Goal: Transaction & Acquisition: Book appointment/travel/reservation

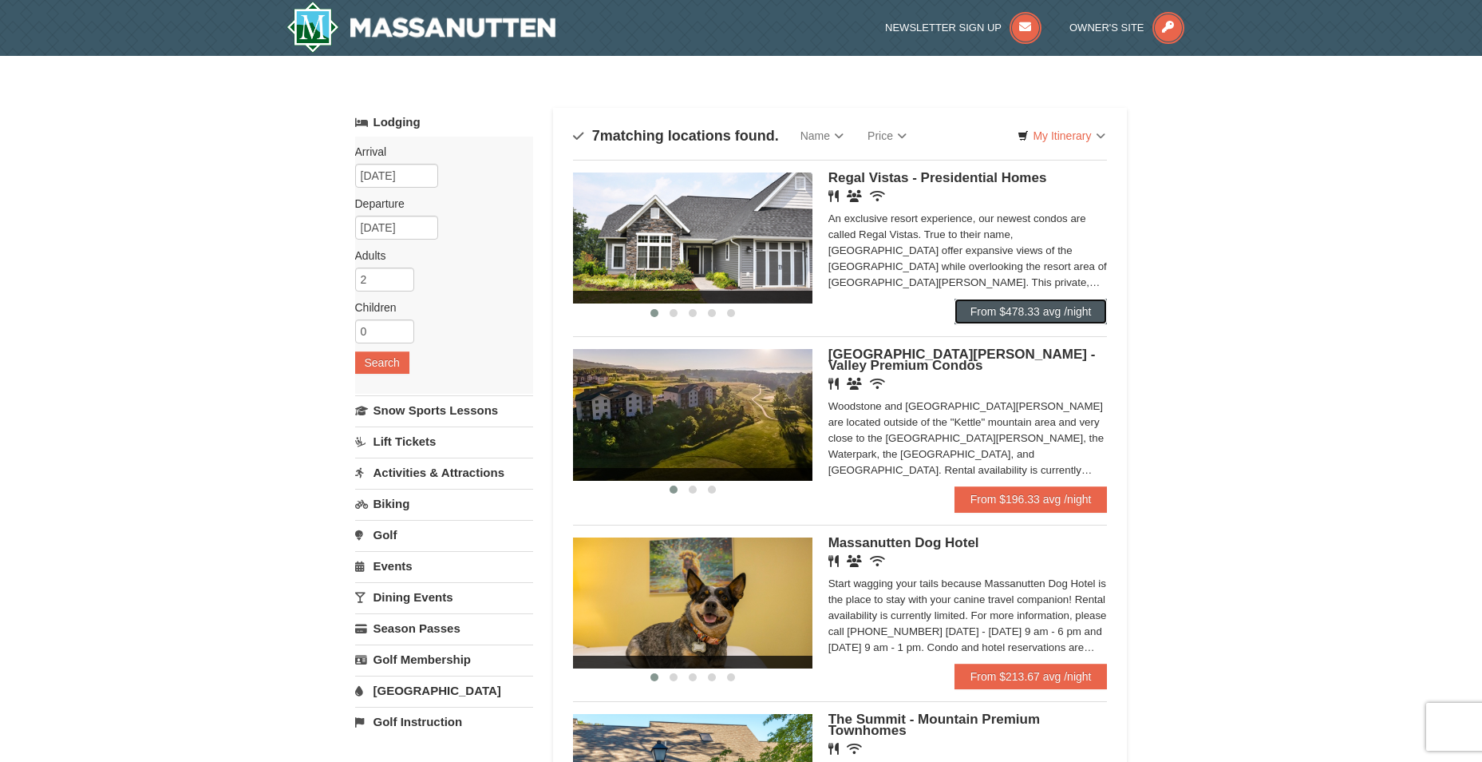
click at [1001, 317] on link "From $478.33 avg /night" at bounding box center [1031, 312] width 153 height 26
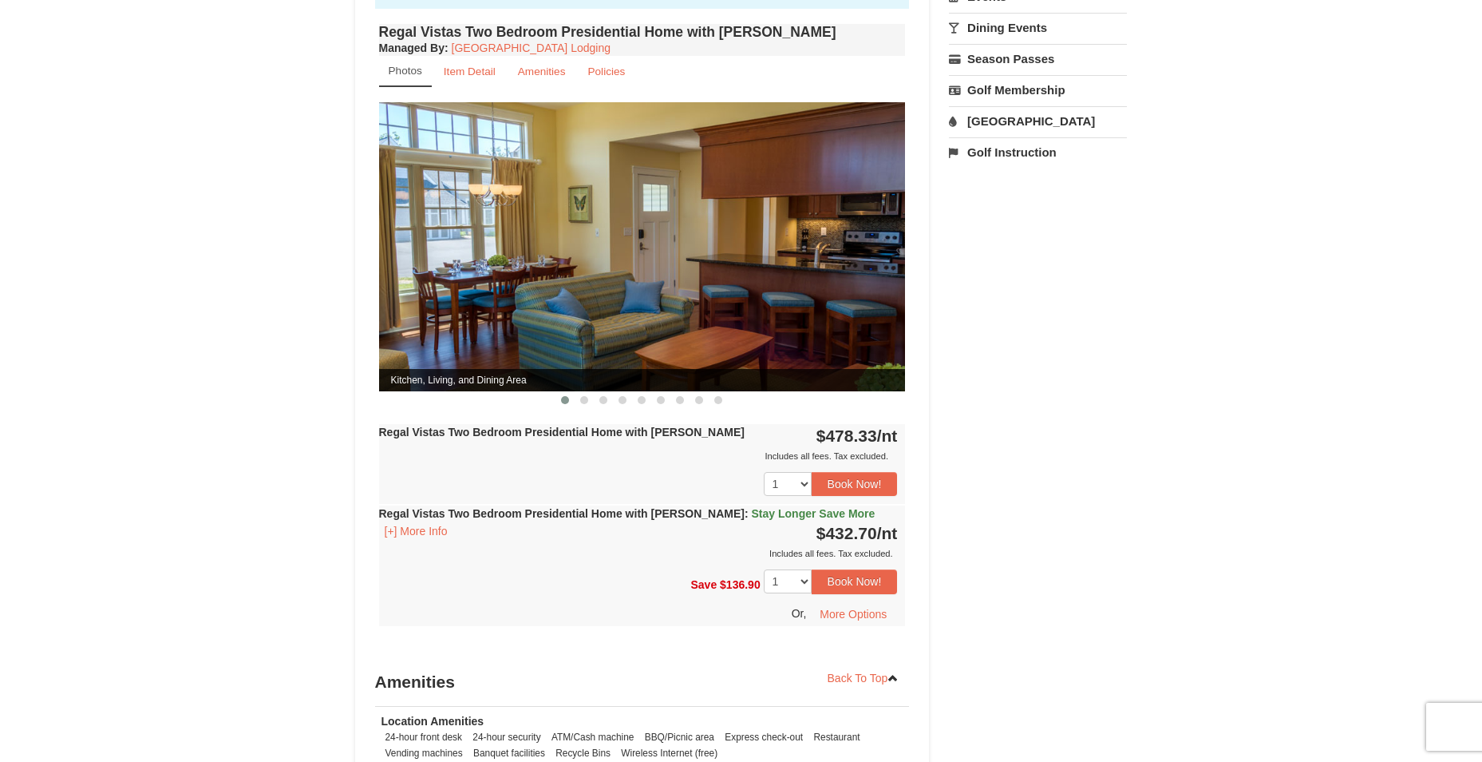
scroll to position [639, 0]
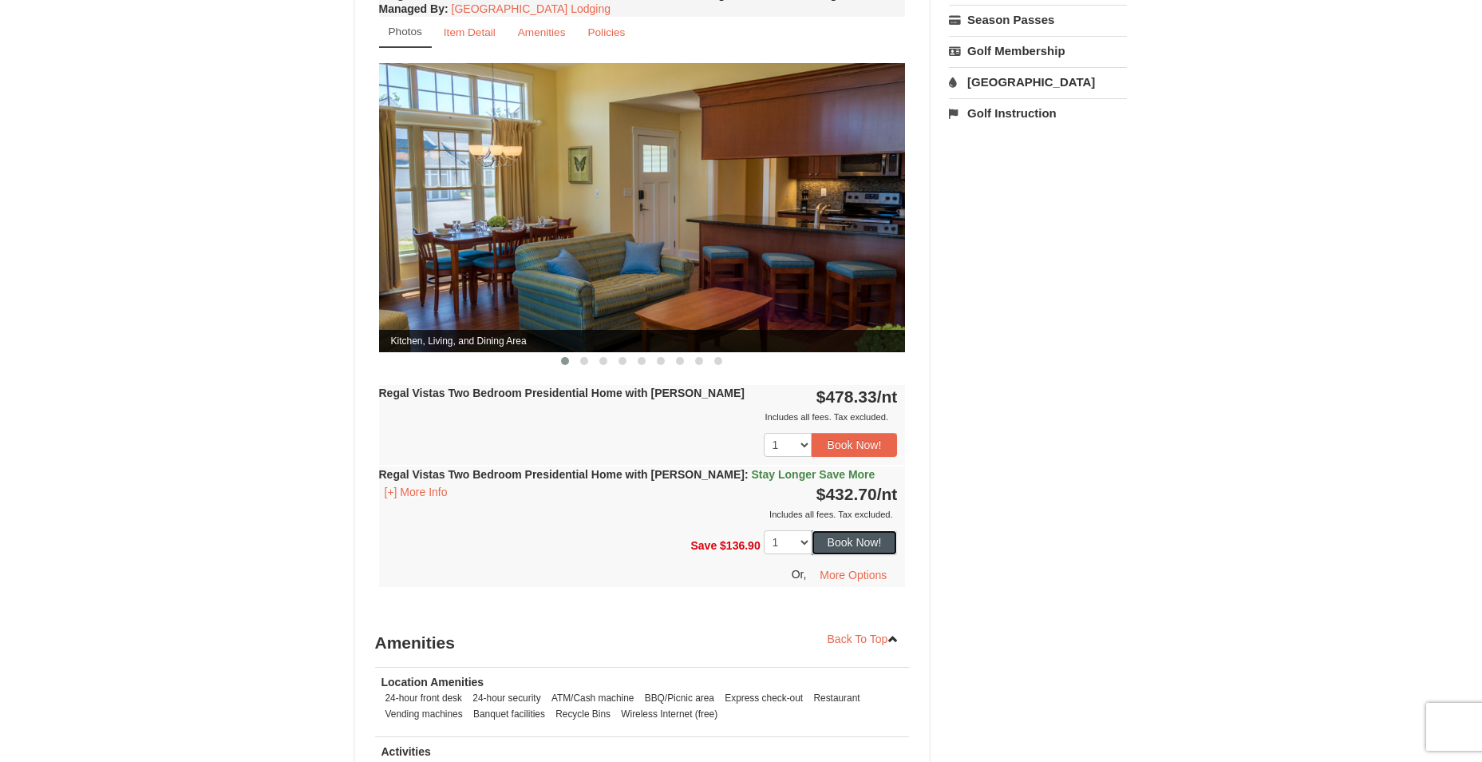
click at [861, 537] on button "Book Now!" at bounding box center [855, 542] width 86 height 24
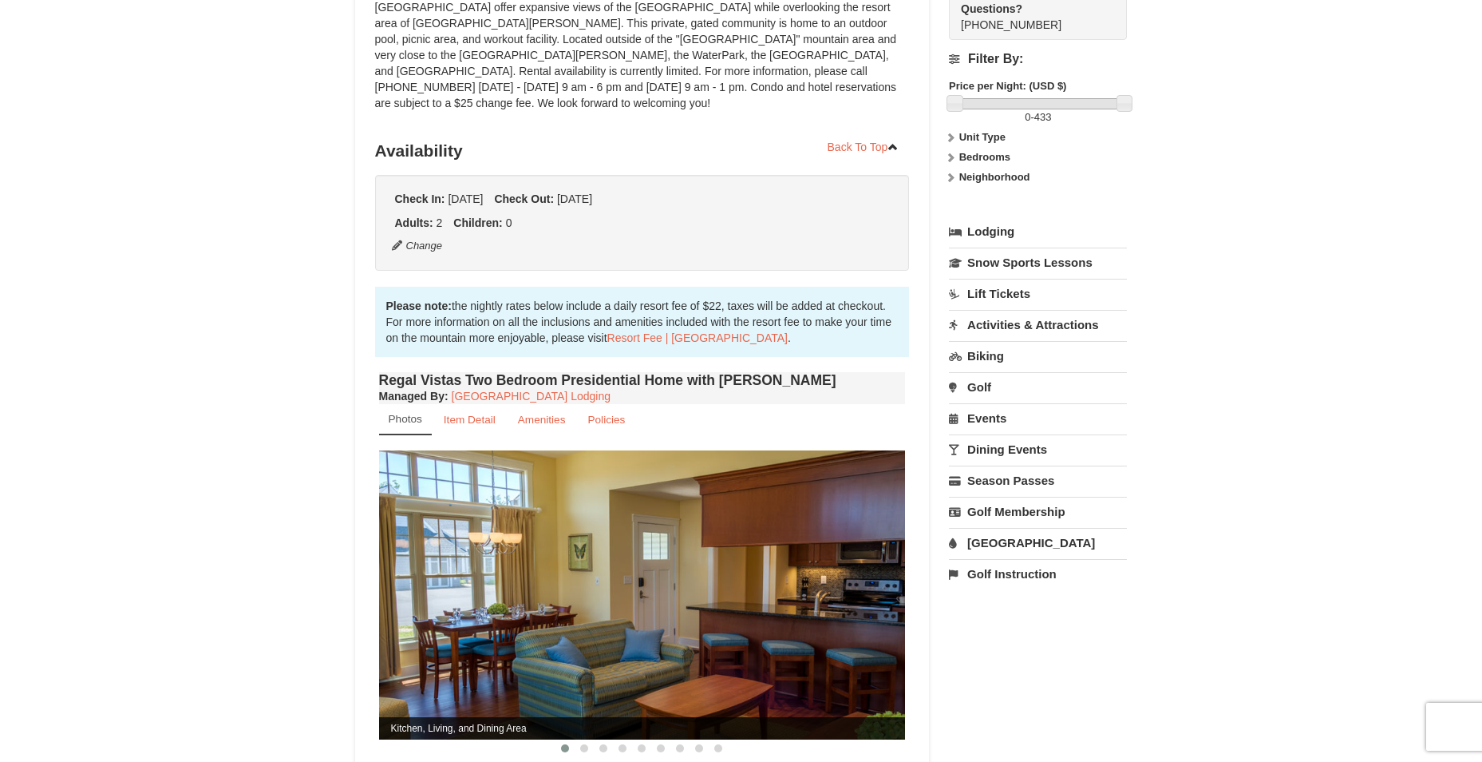
scroll to position [156, 0]
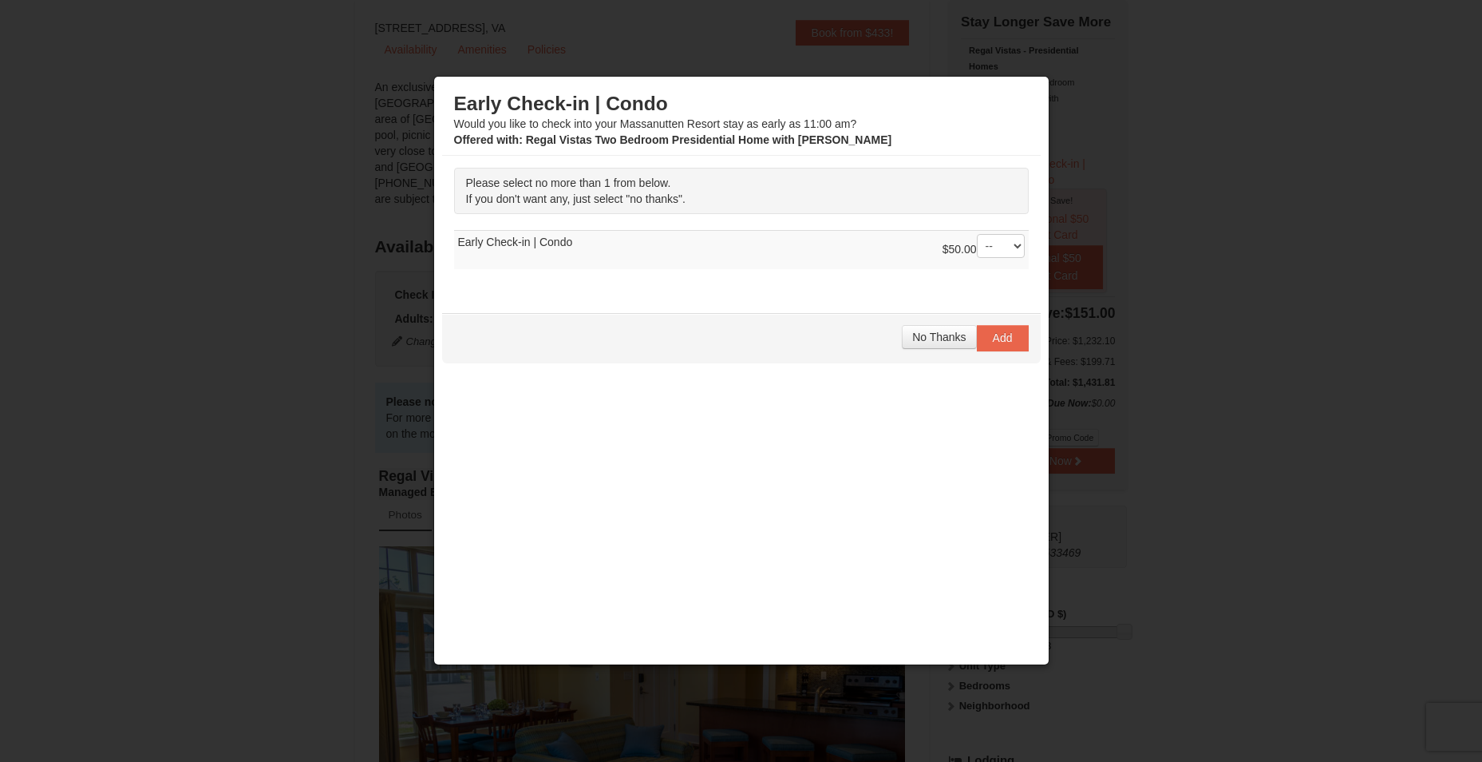
click at [921, 322] on div "No Thanks Add" at bounding box center [741, 337] width 599 height 49
click at [922, 331] on button "No Thanks" at bounding box center [939, 337] width 74 height 24
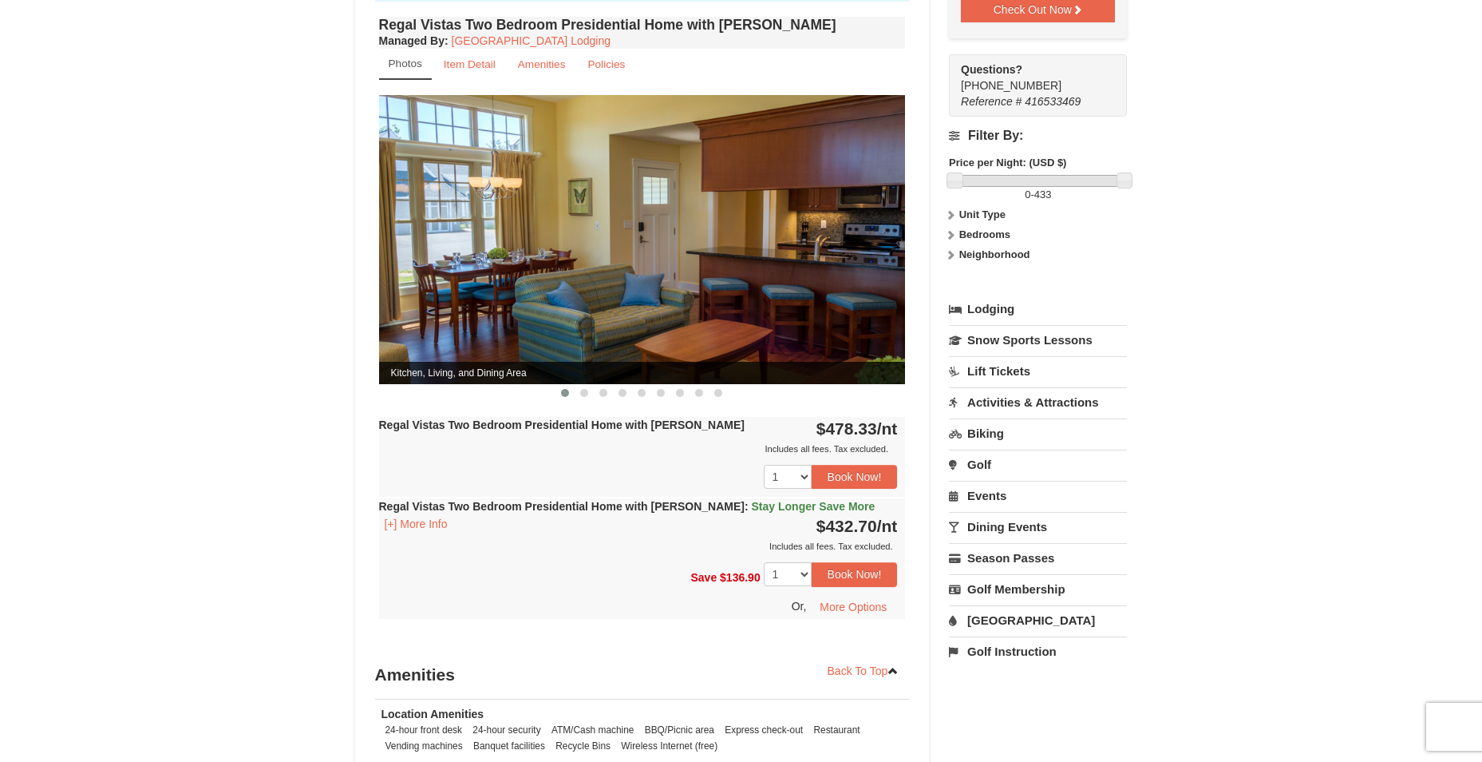
scroll to position [635, 0]
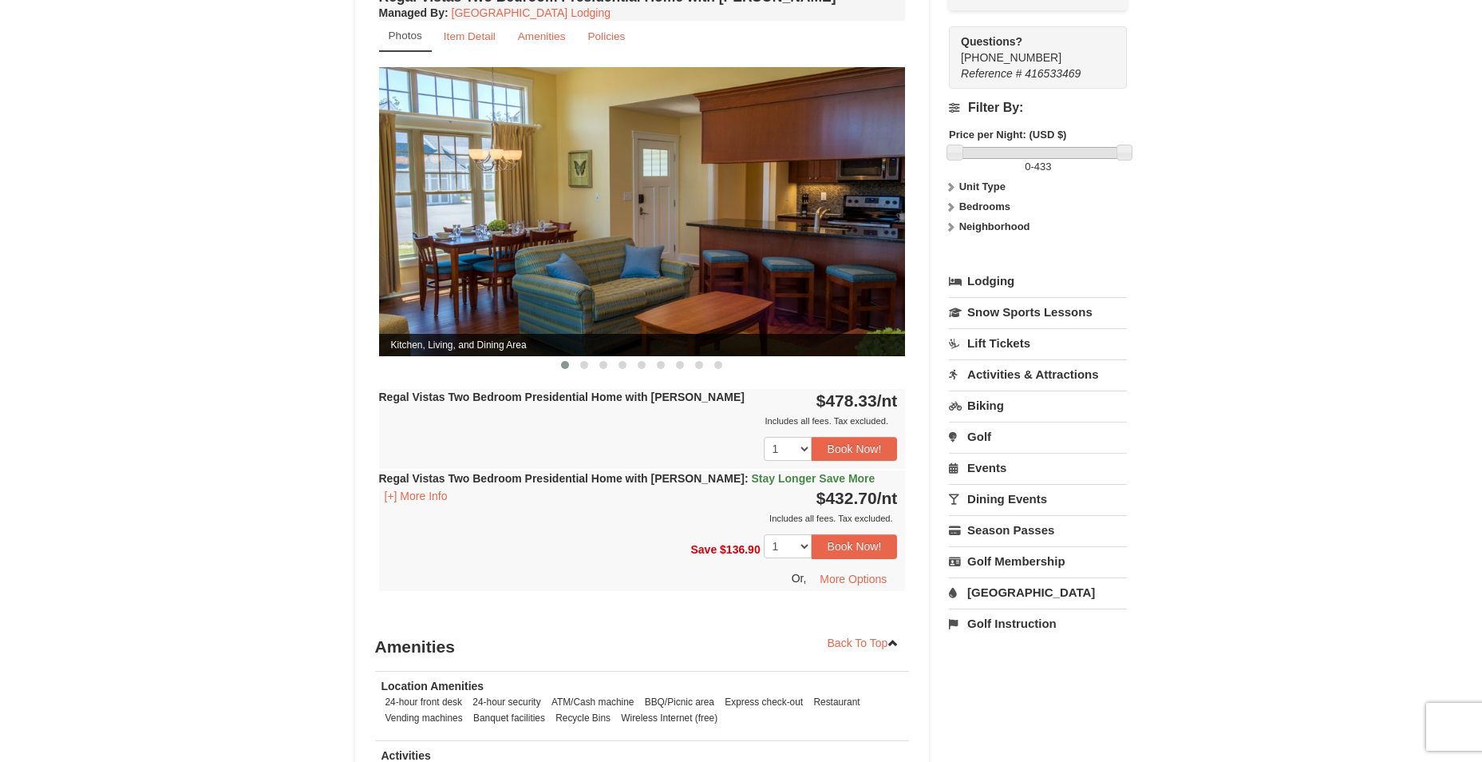
click at [781, 472] on span "Stay Longer Save More" at bounding box center [814, 478] width 124 height 13
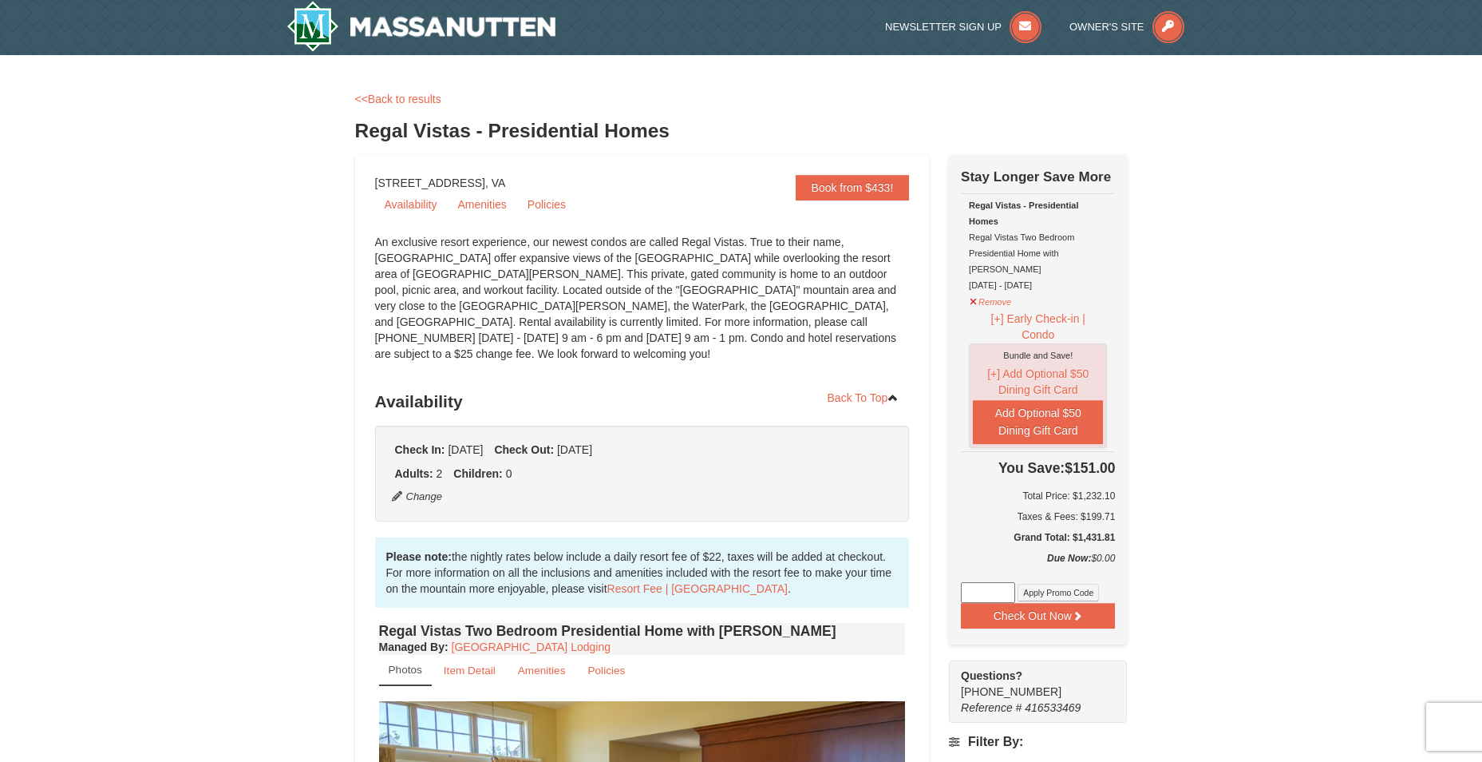
scroll to position [0, 0]
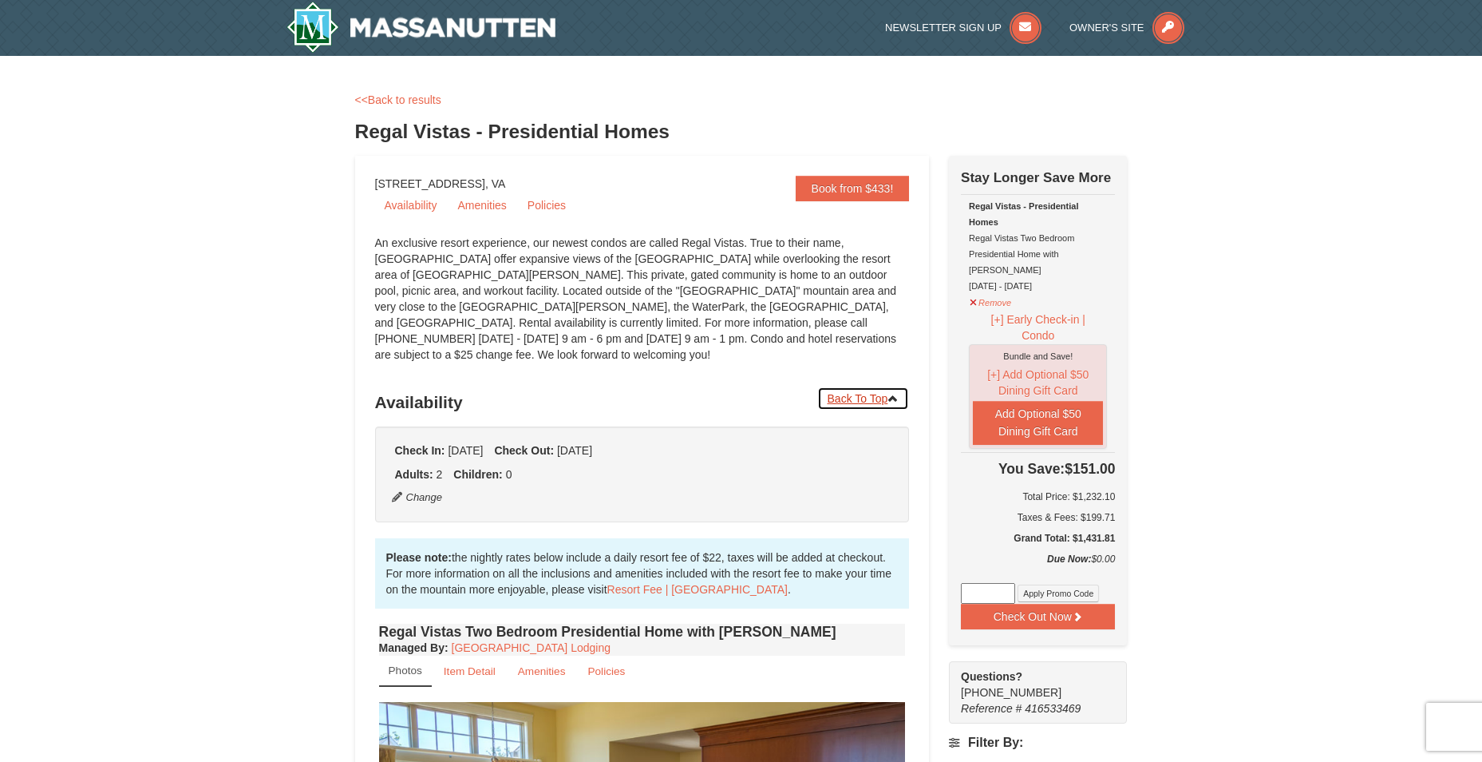
click at [871, 386] on link "Back To Top" at bounding box center [863, 398] width 93 height 24
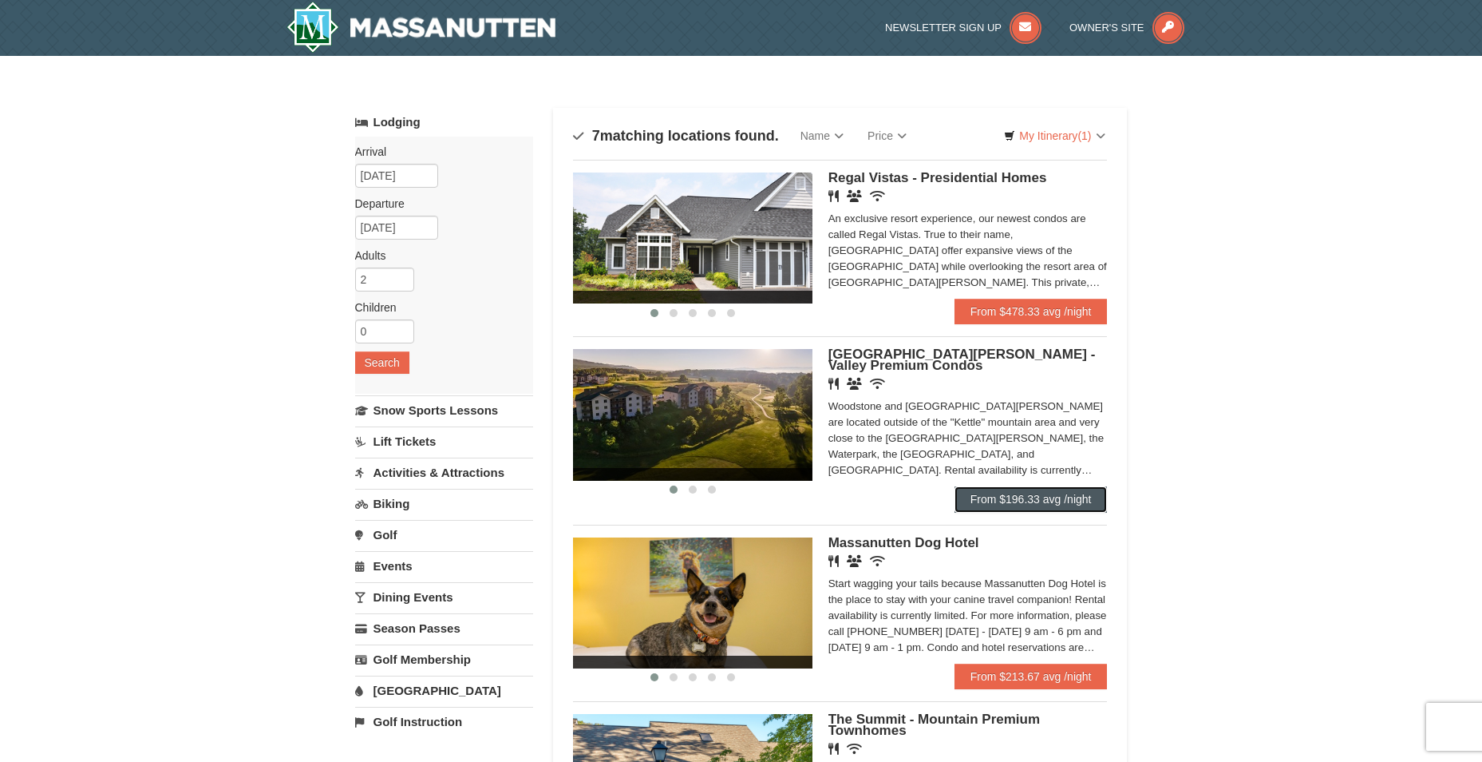
click at [1016, 490] on link "From $196.33 avg /night" at bounding box center [1031, 499] width 153 height 26
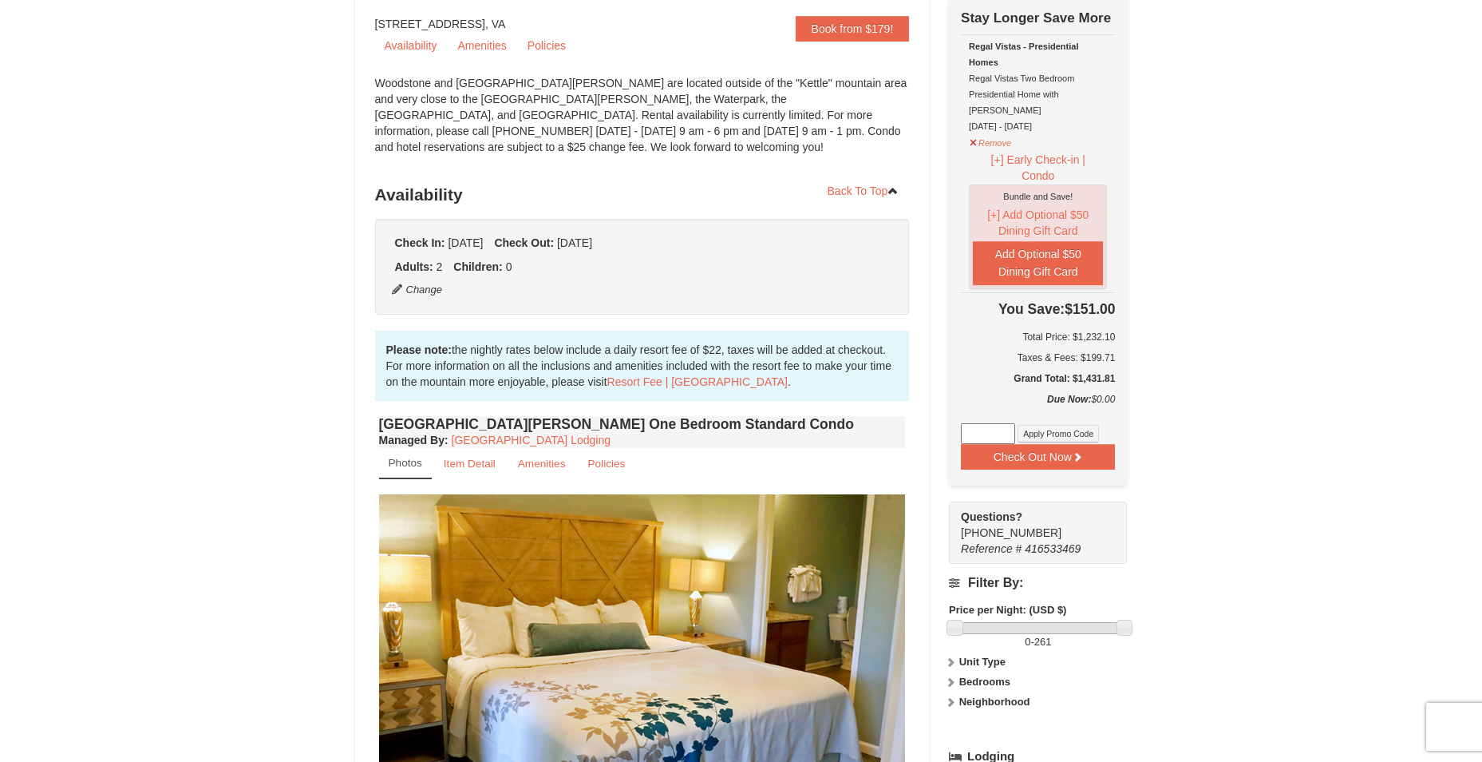
scroll to position [80, 0]
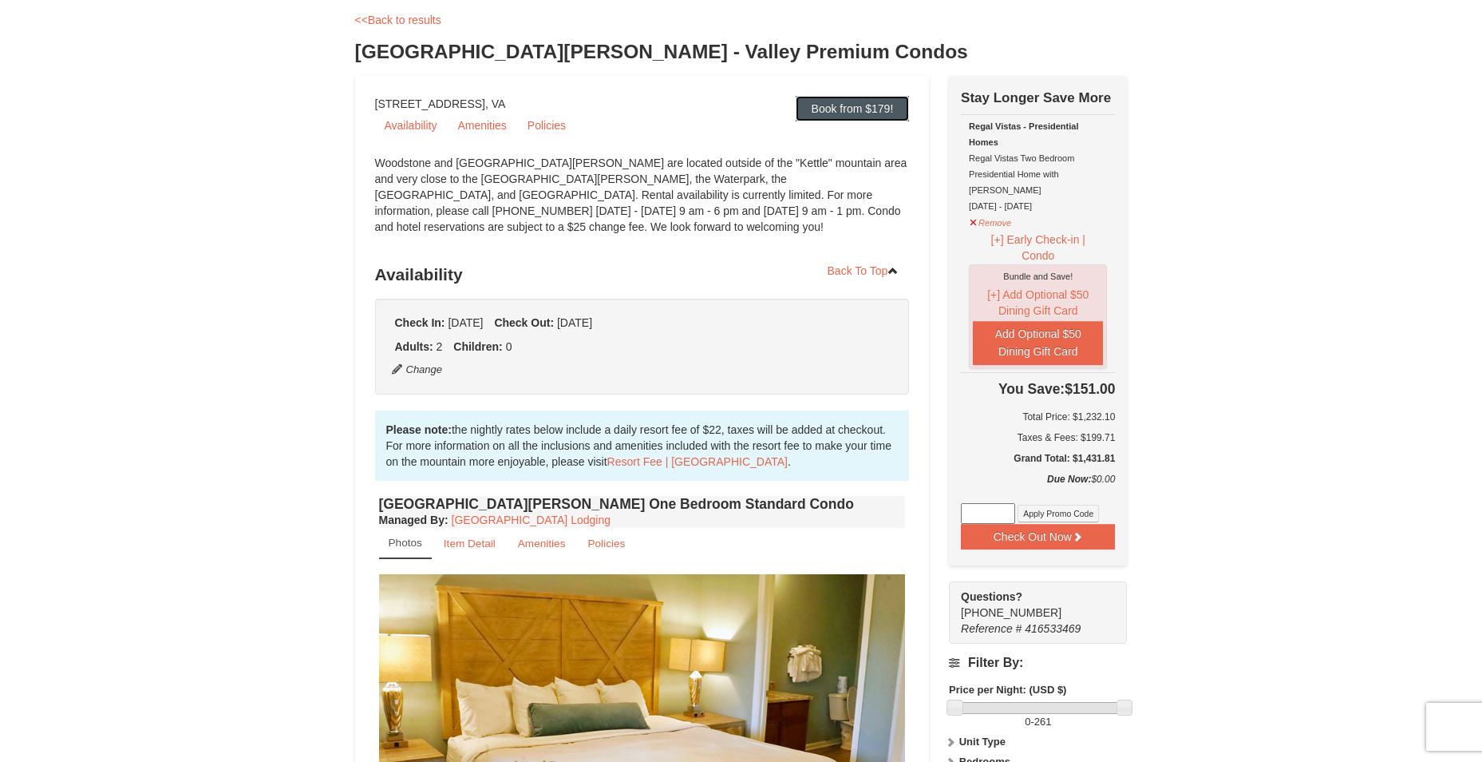
click at [813, 117] on link "Book from $179!" at bounding box center [853, 109] width 114 height 26
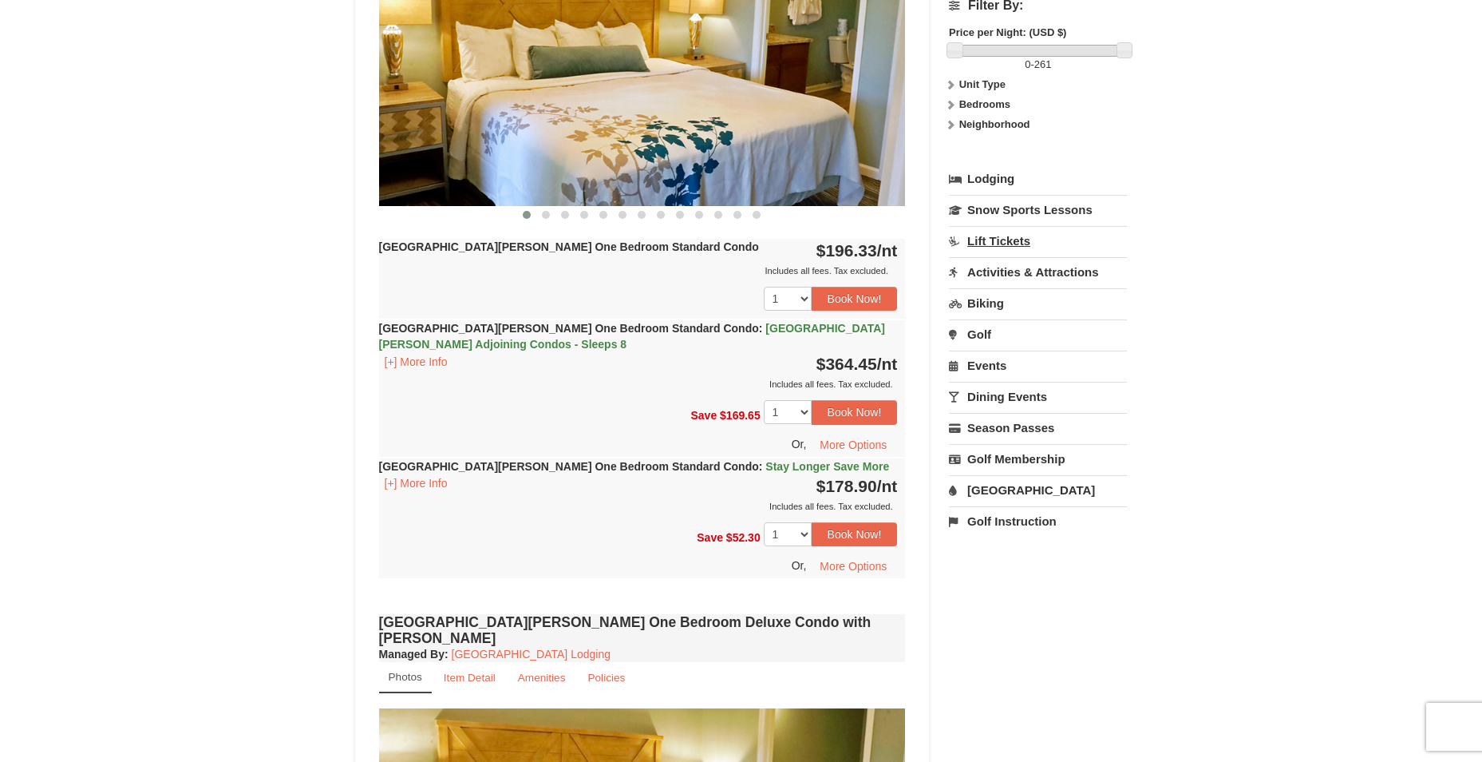
scroll to position [738, 0]
click at [841, 533] on button "Book Now!" at bounding box center [855, 533] width 86 height 24
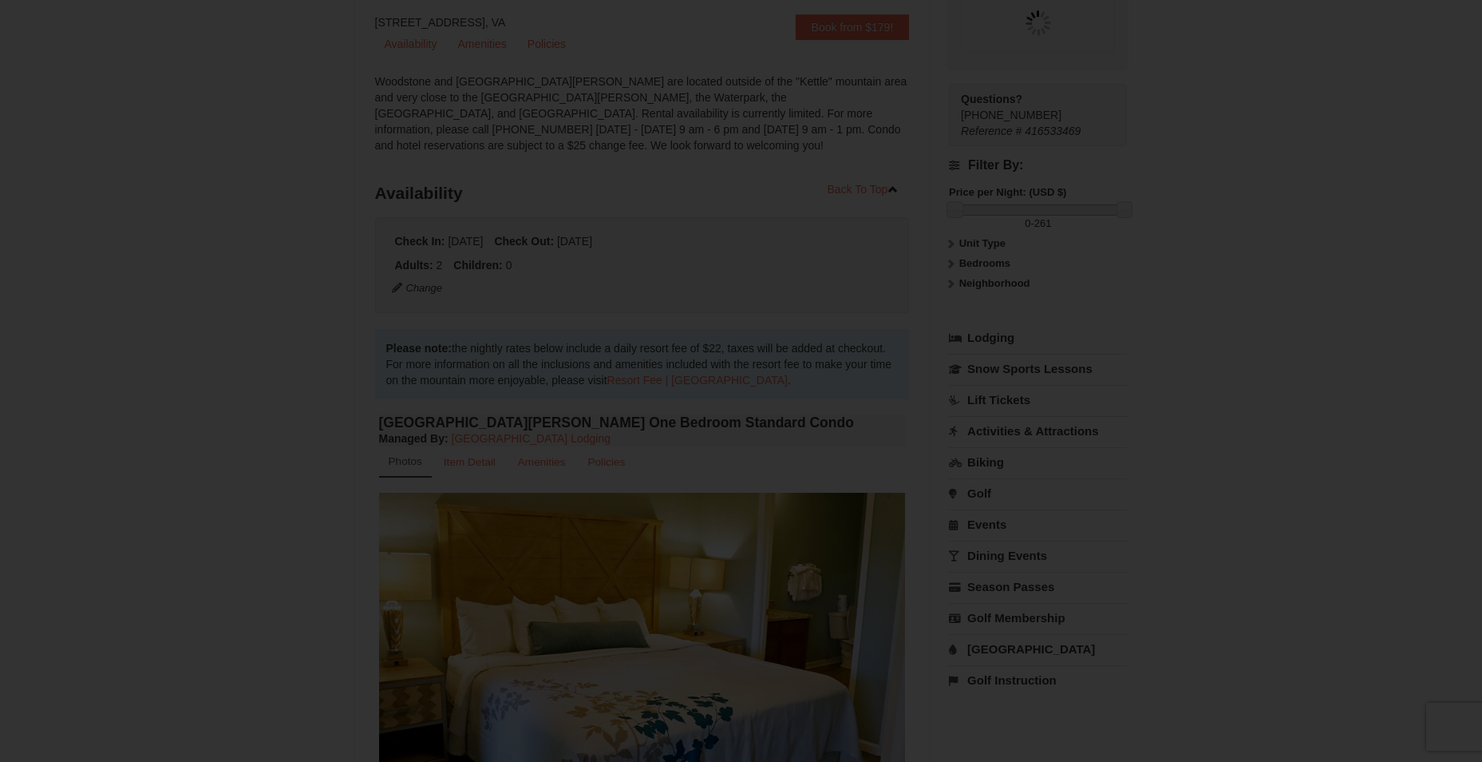
scroll to position [156, 0]
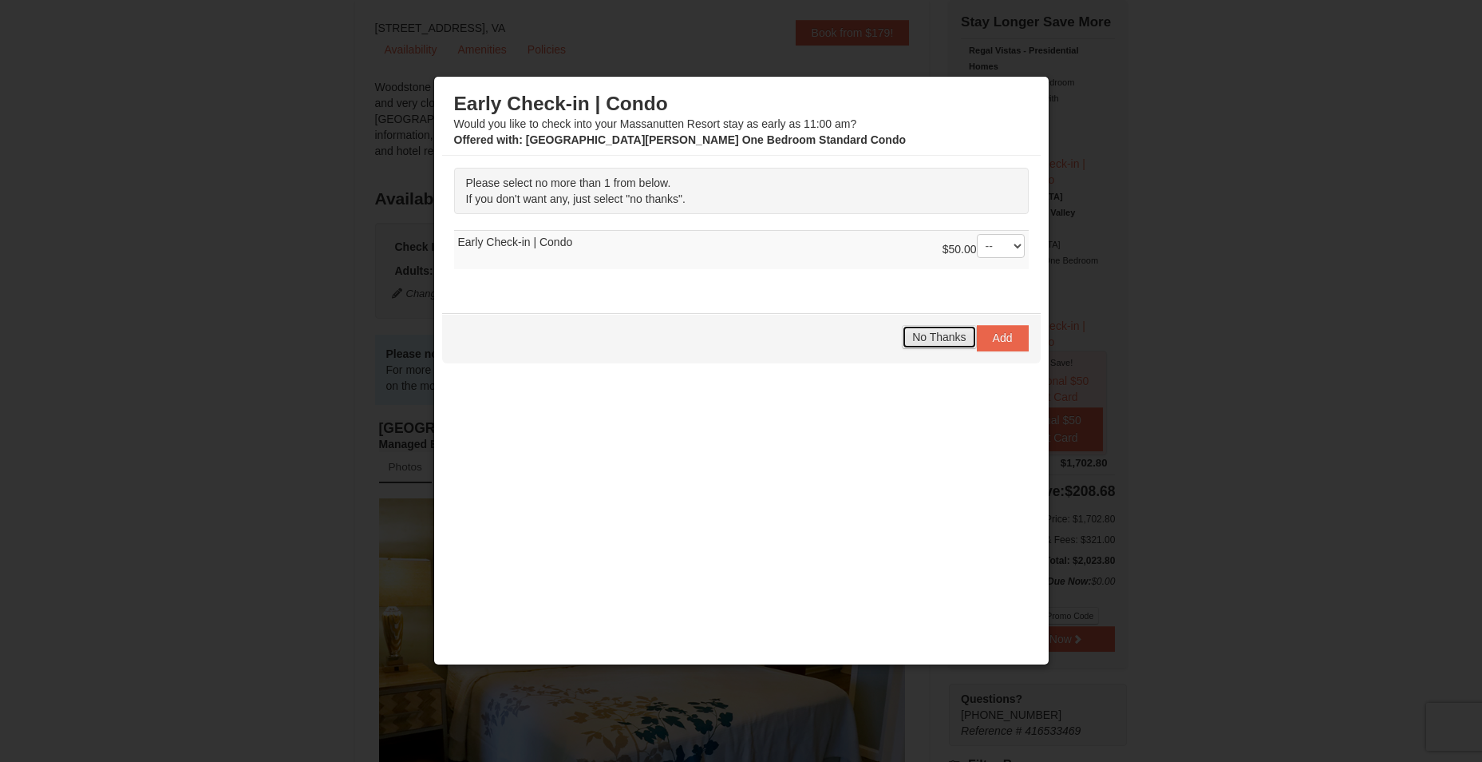
click at [943, 334] on span "No Thanks" at bounding box center [938, 336] width 53 height 13
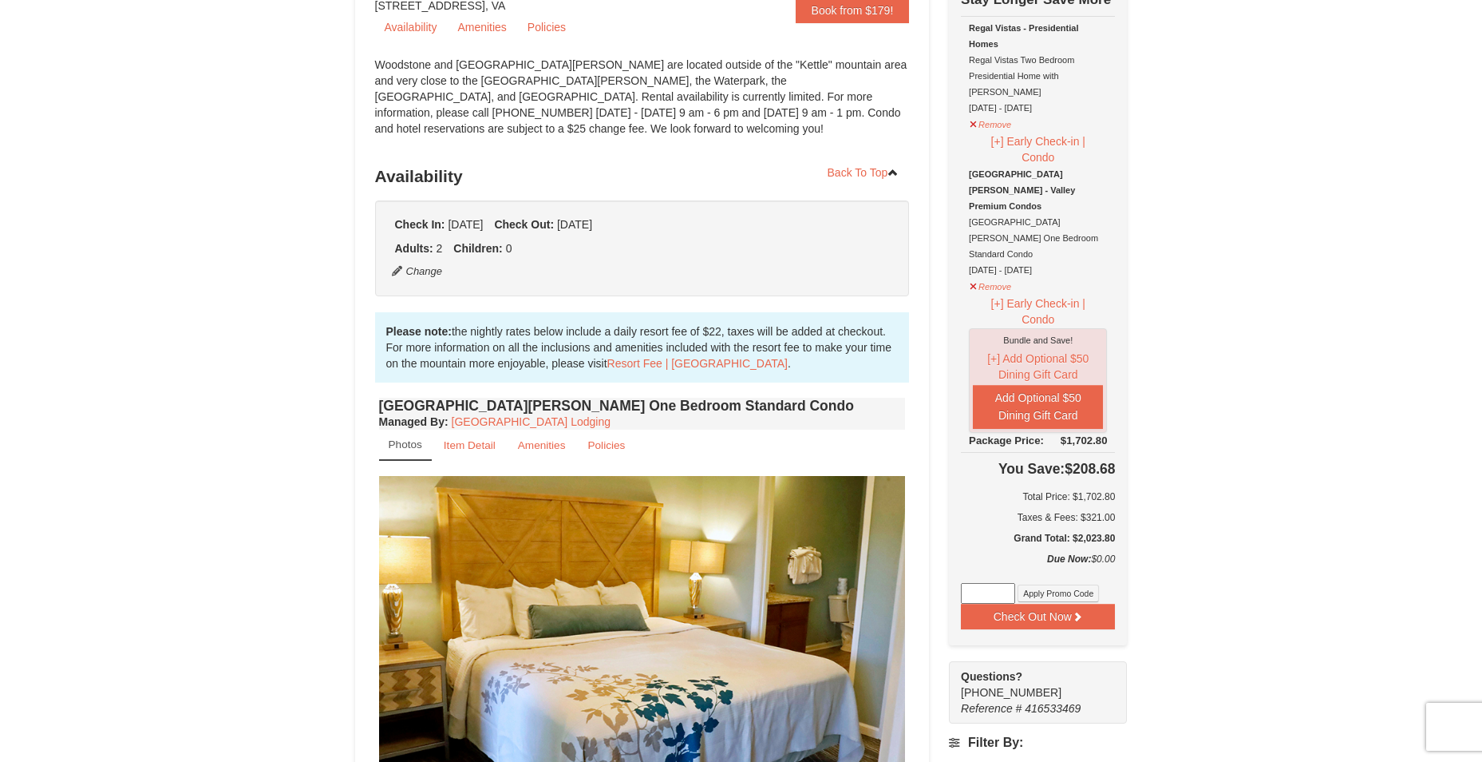
scroll to position [160, 0]
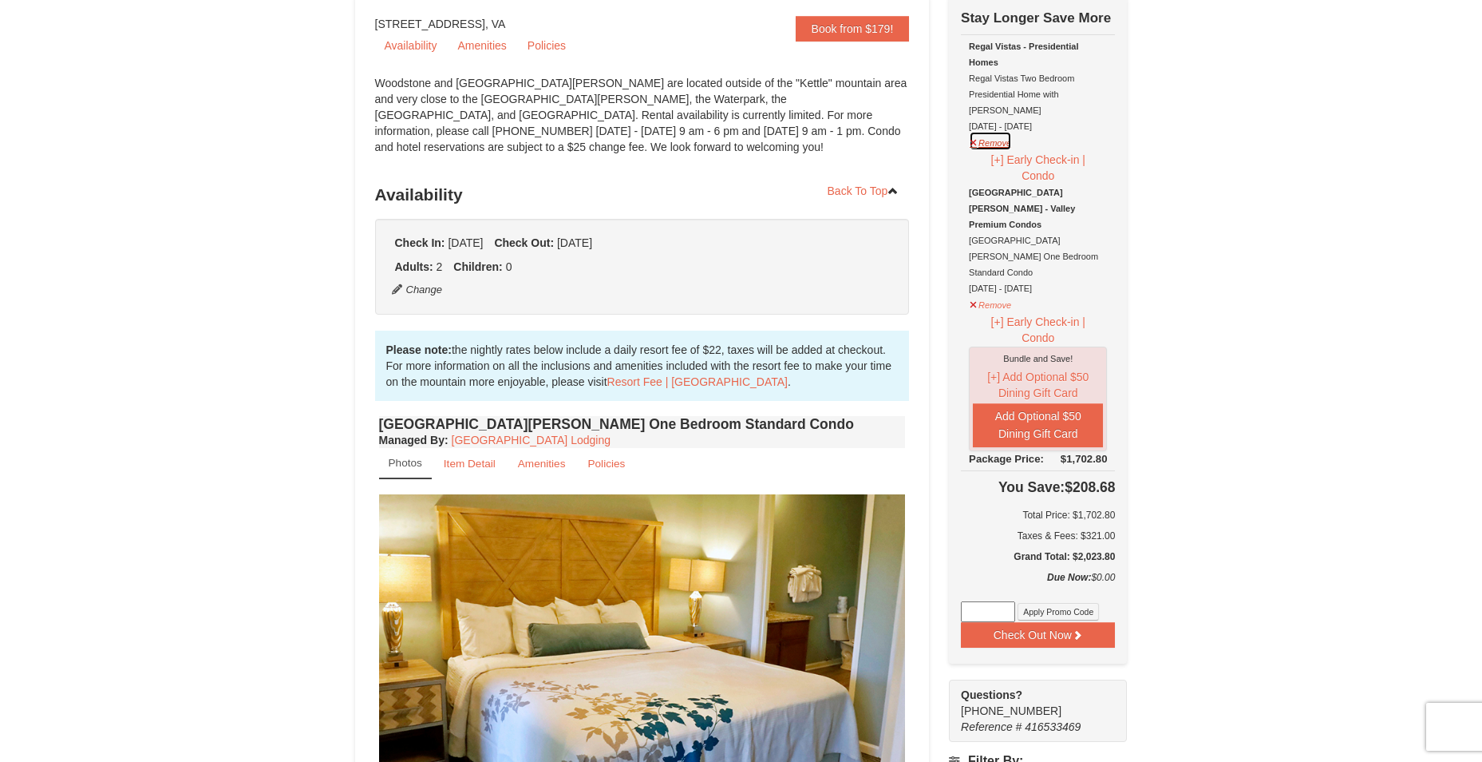
click at [976, 131] on button "Remove" at bounding box center [990, 141] width 43 height 20
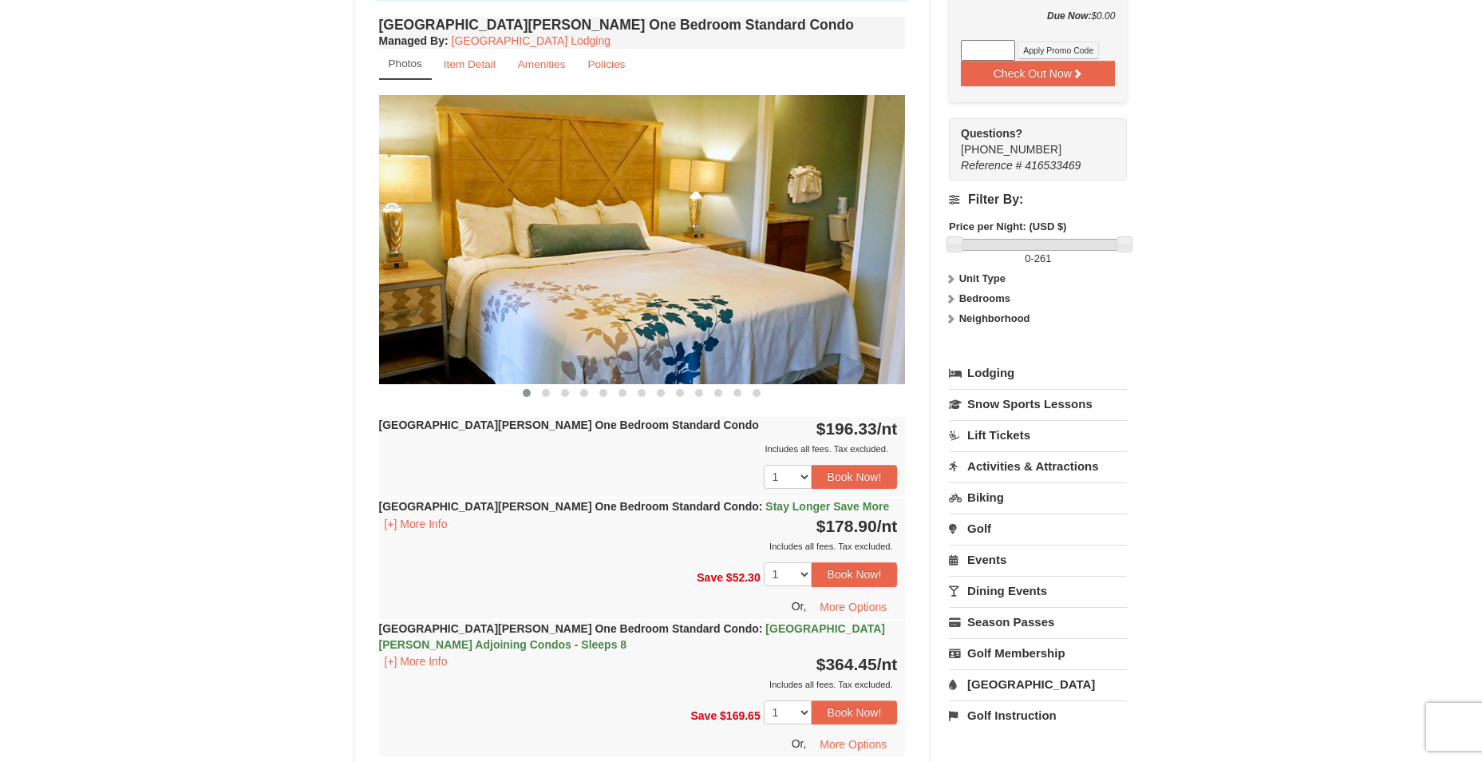
scroll to position [639, 0]
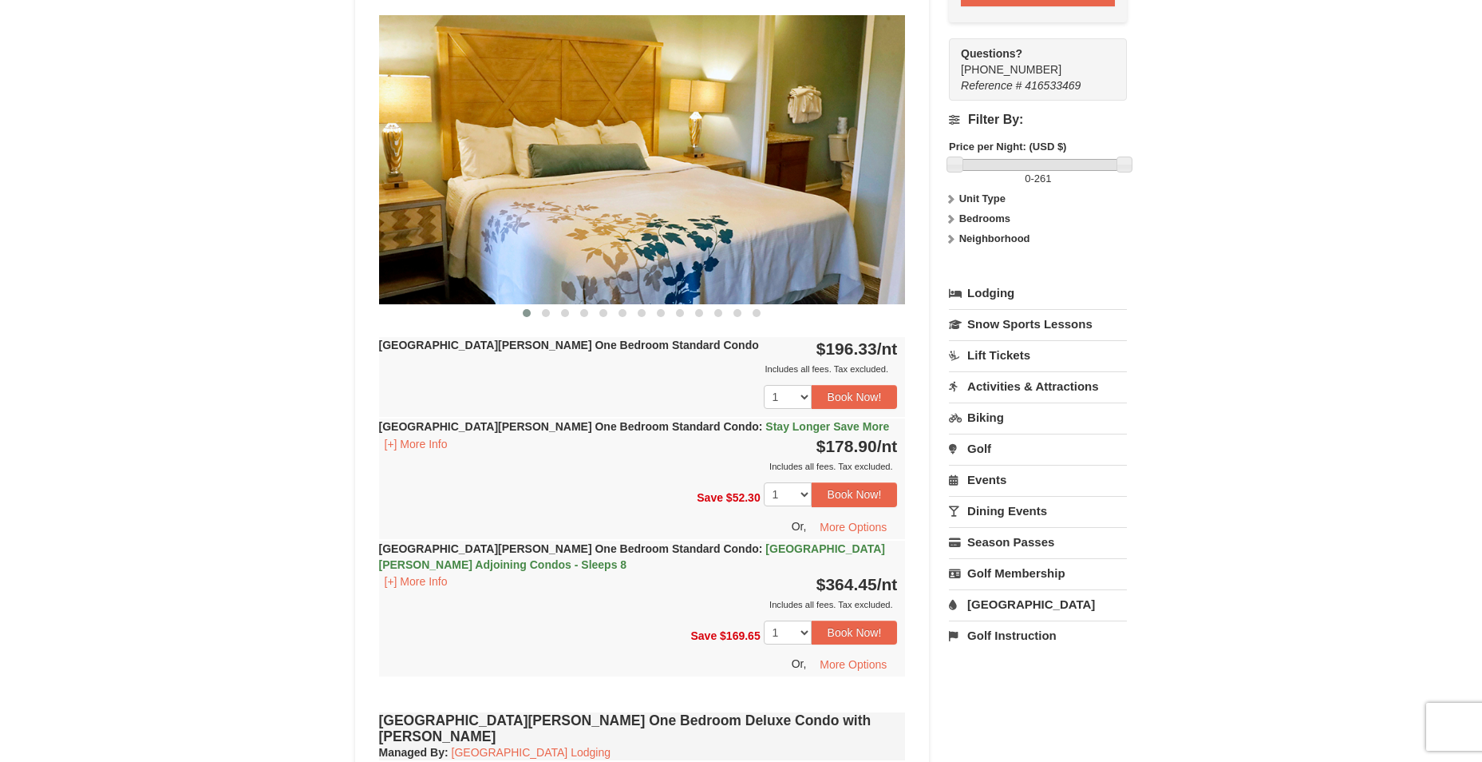
click at [766, 420] on span "Stay Longer Save More" at bounding box center [828, 426] width 124 height 13
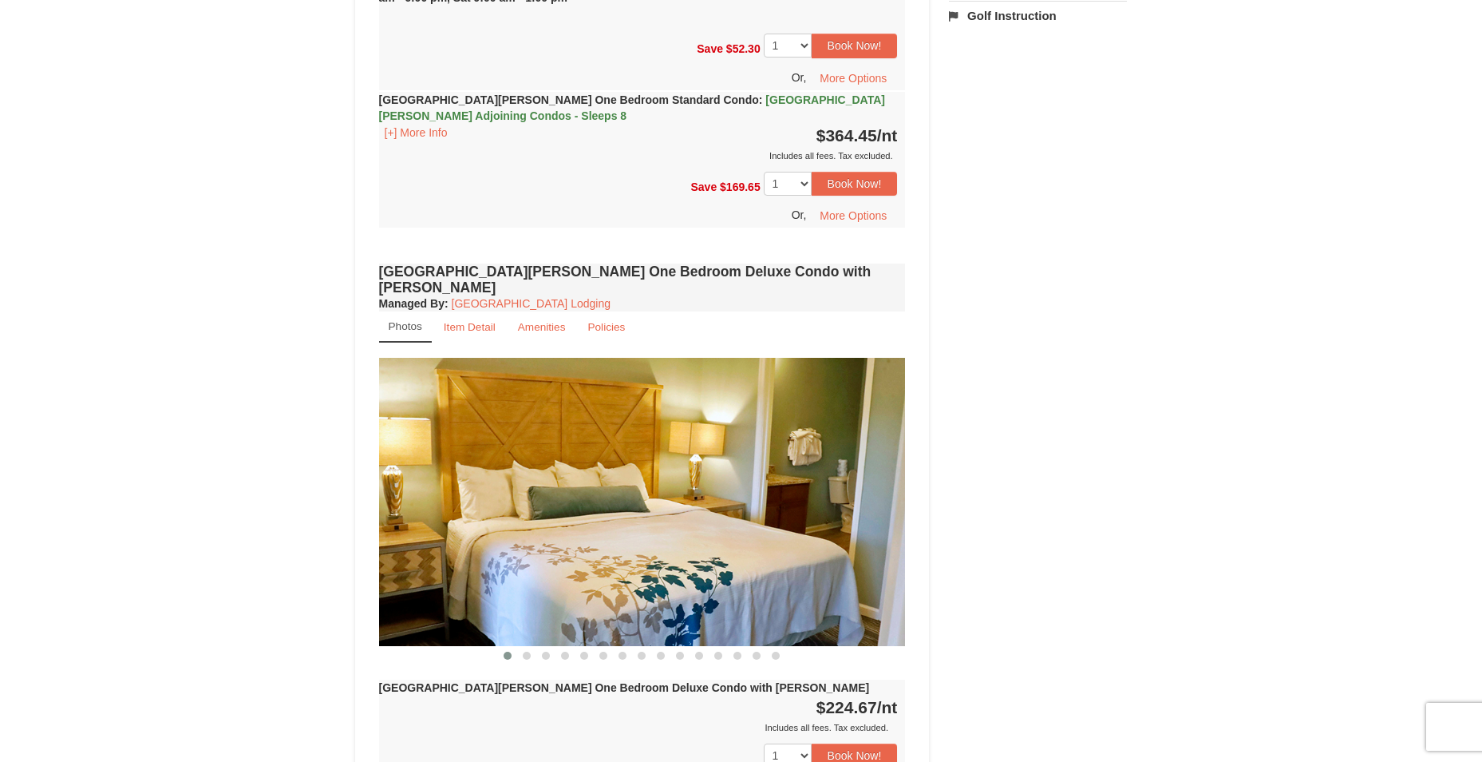
scroll to position [1357, 0]
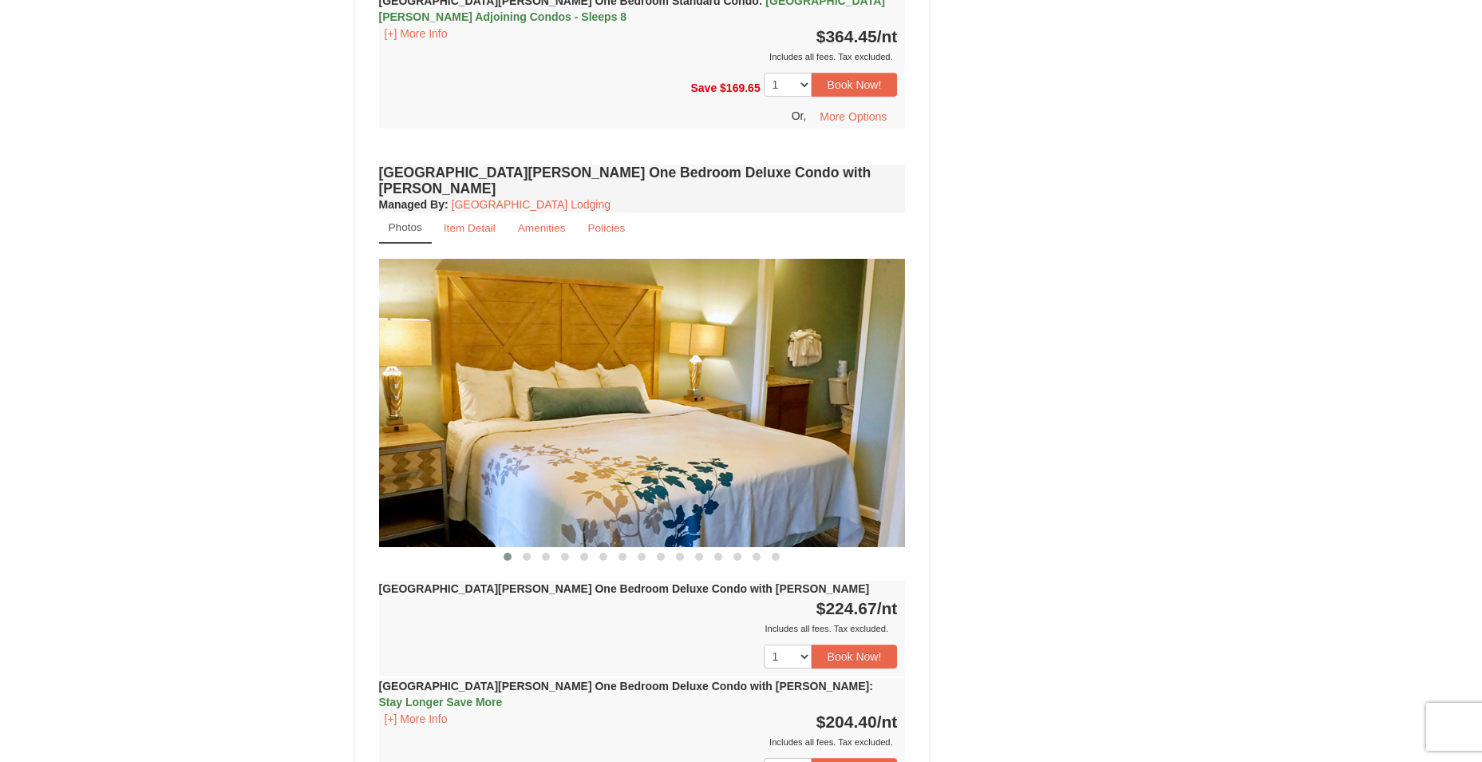
click at [738, 377] on img at bounding box center [642, 403] width 527 height 288
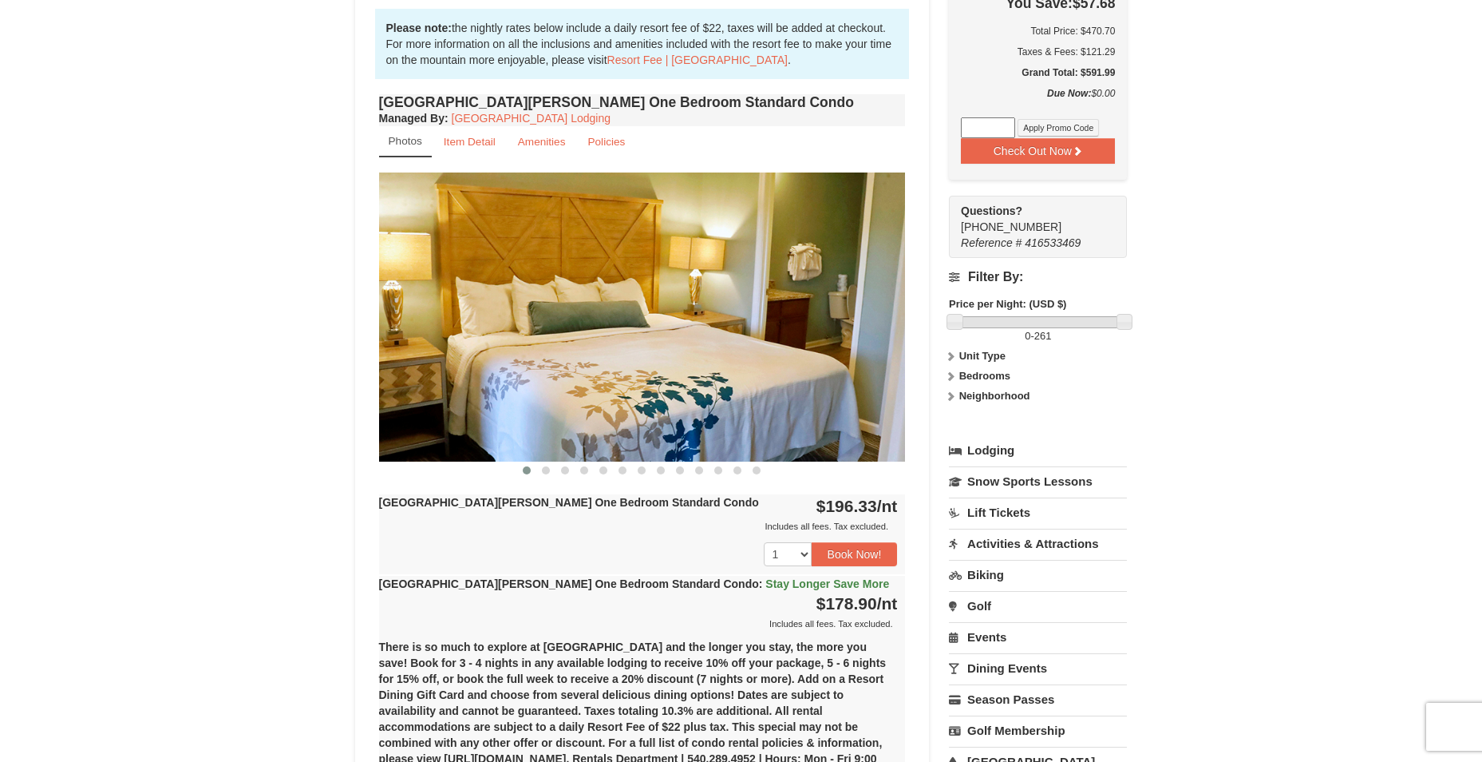
scroll to position [479, 0]
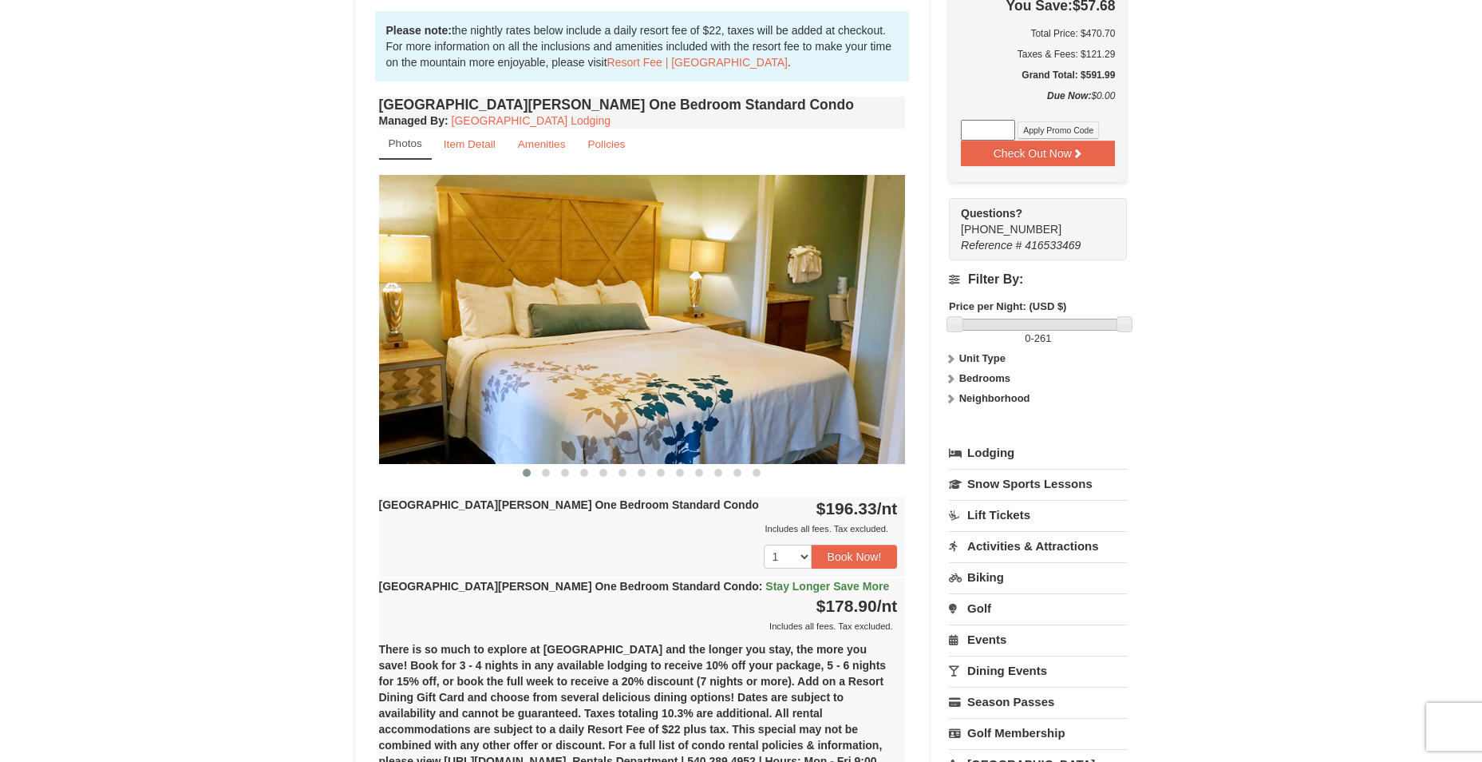
click at [734, 280] on img at bounding box center [642, 319] width 527 height 288
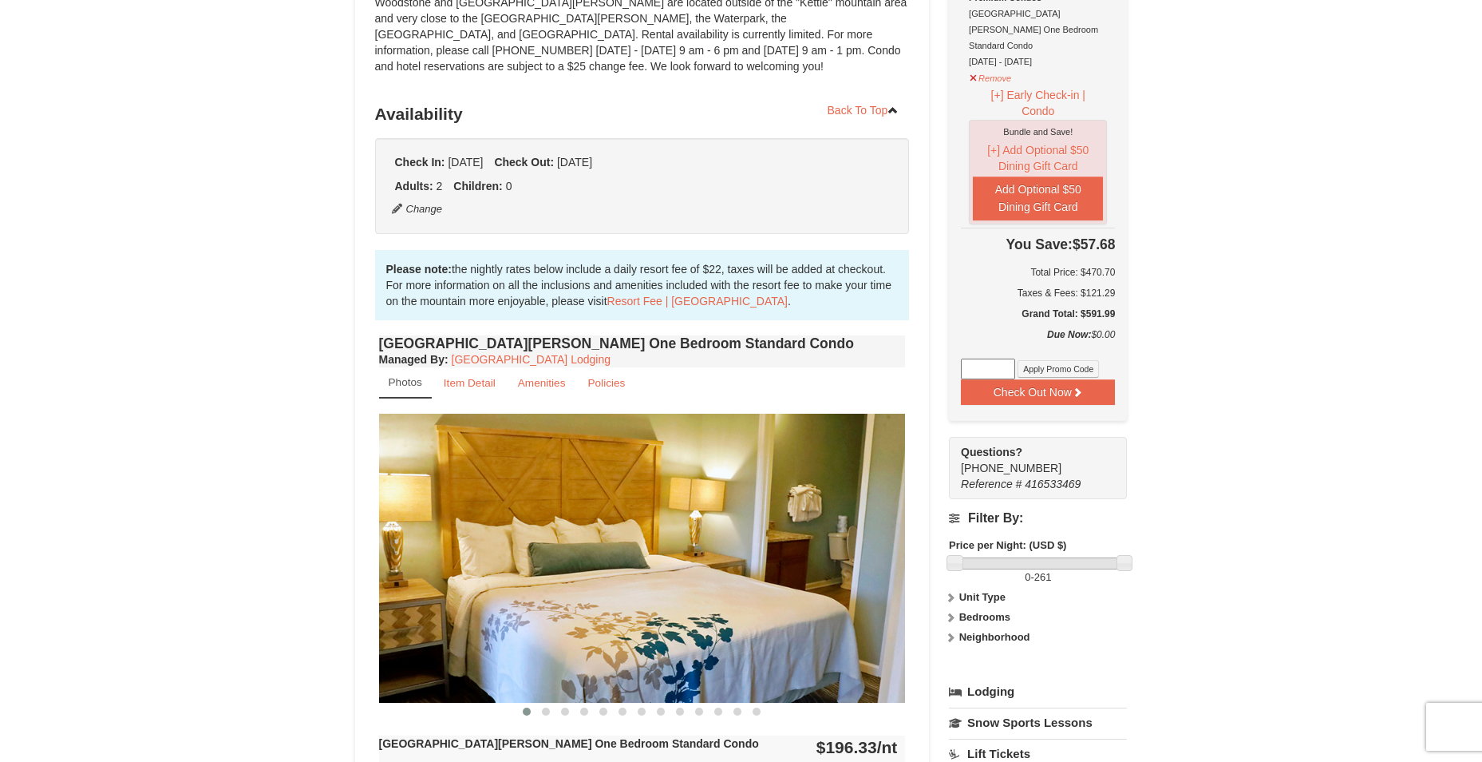
scroll to position [239, 0]
click at [1055, 380] on button "Check Out Now" at bounding box center [1038, 393] width 154 height 26
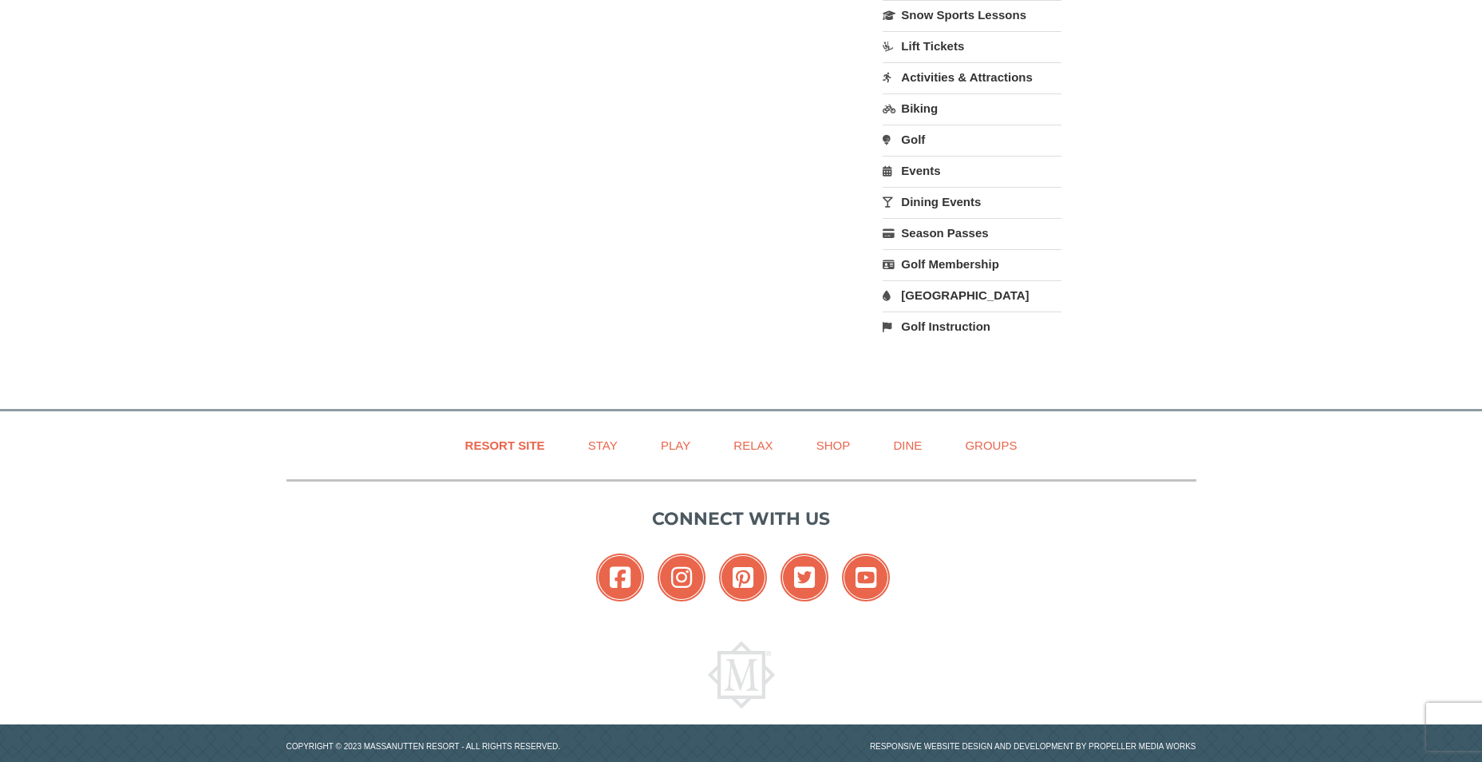
scroll to position [425, 0]
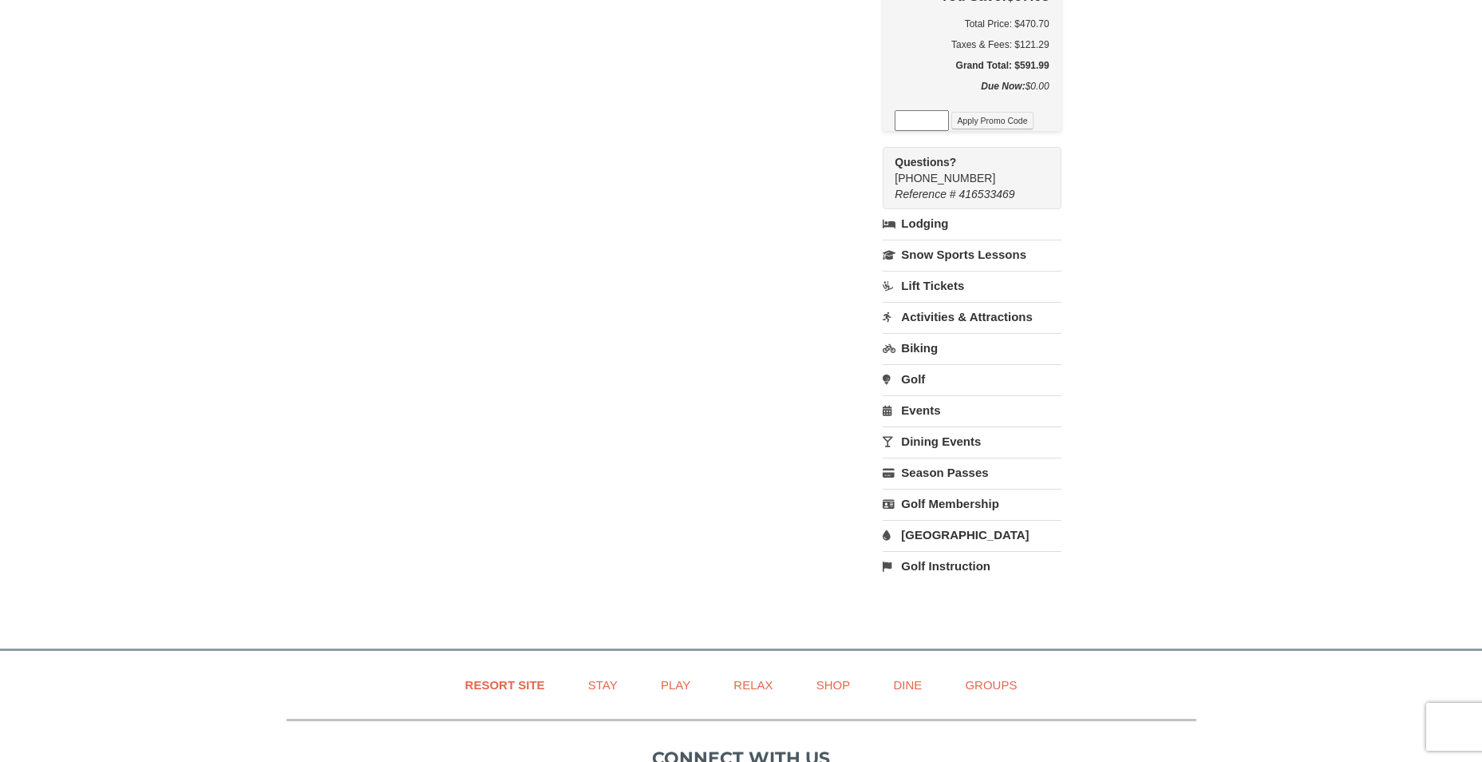
click at [1004, 302] on link "Activities & Attractions" at bounding box center [972, 317] width 178 height 30
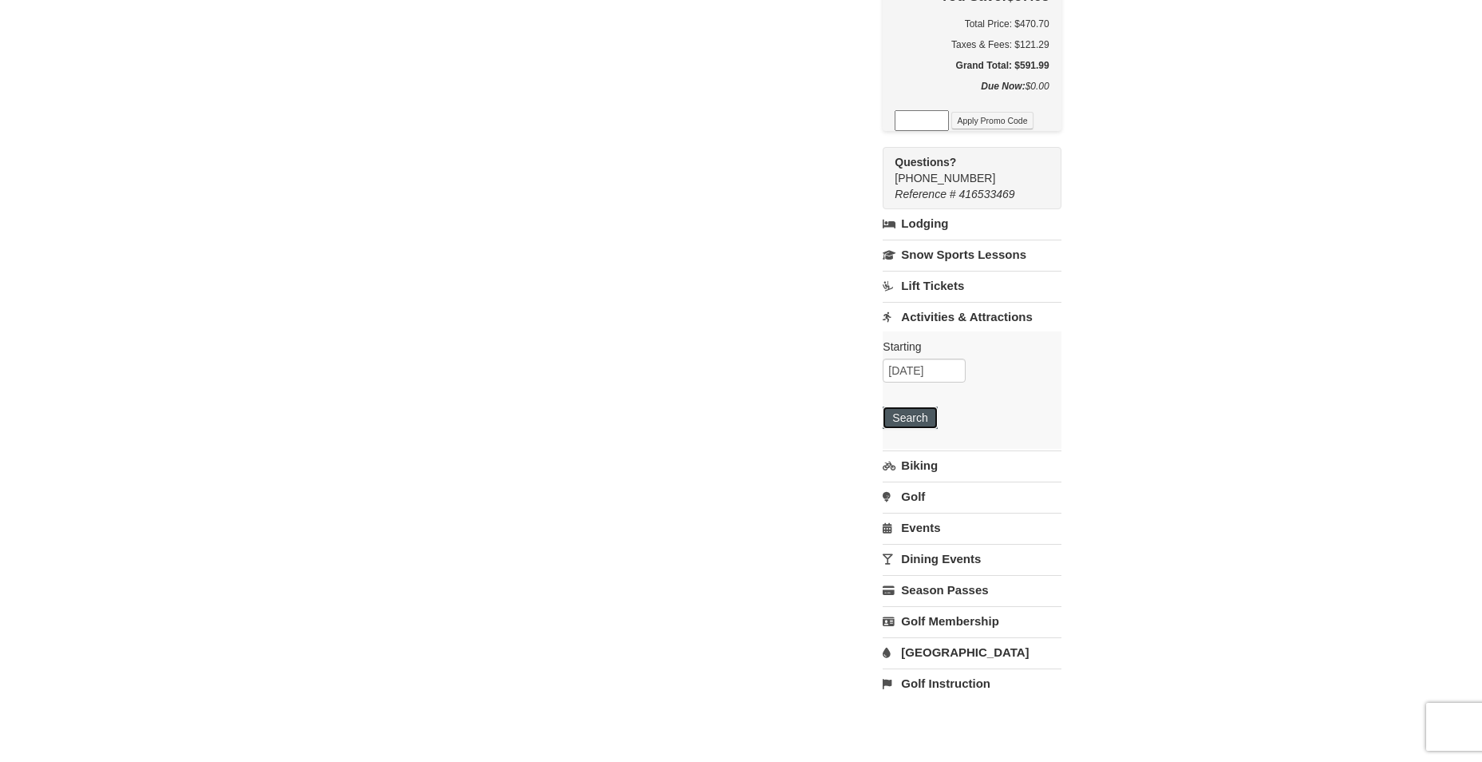
click at [924, 406] on button "Search" at bounding box center [910, 417] width 54 height 22
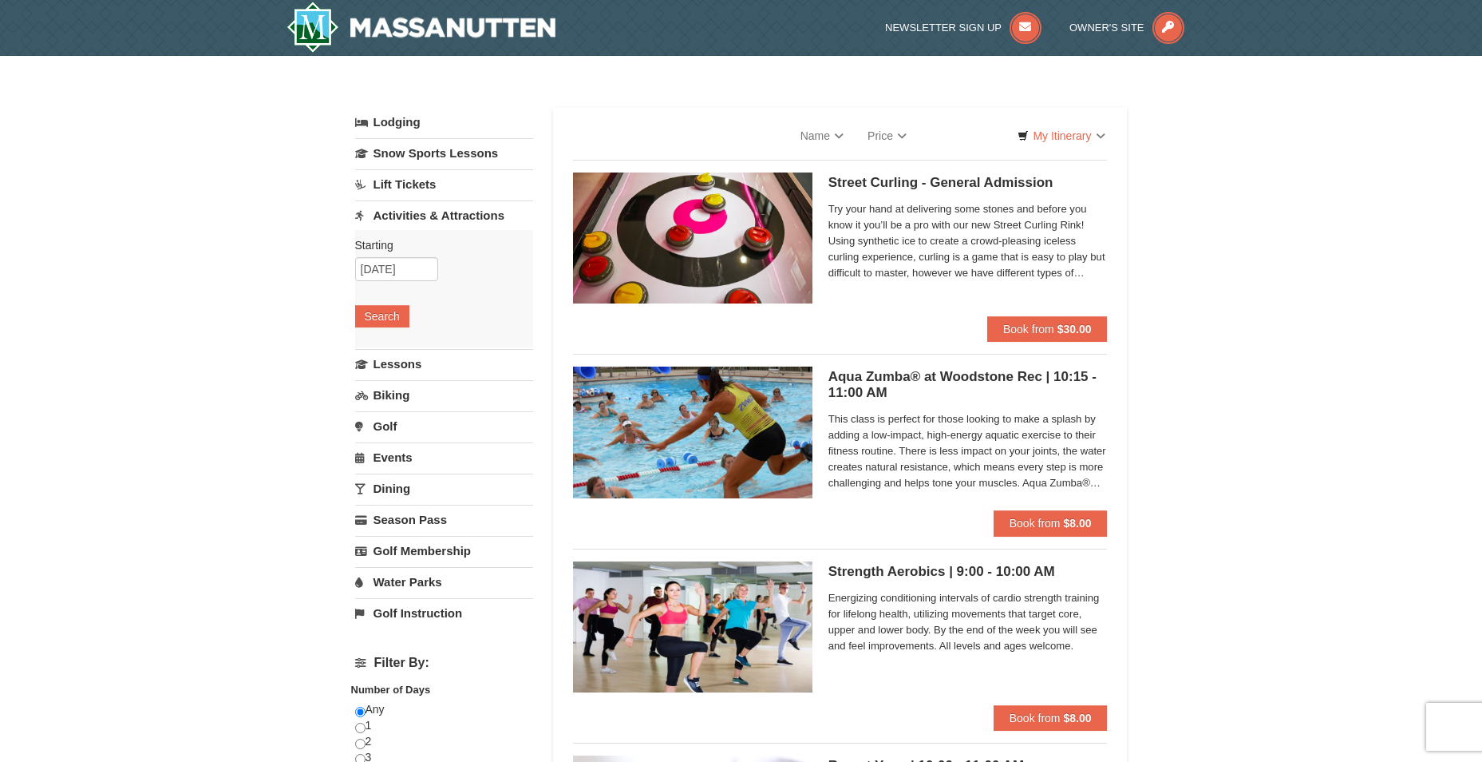
select select "10"
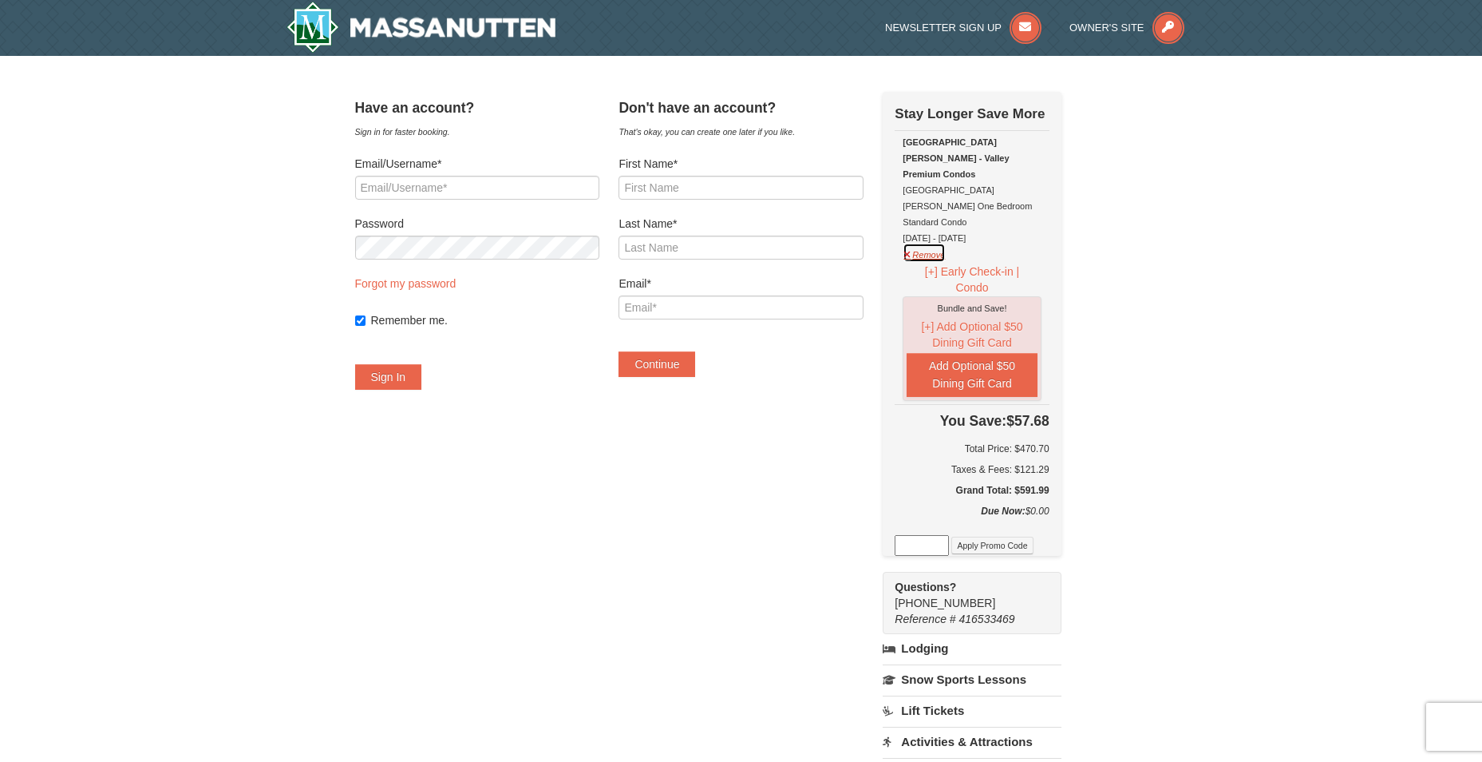
click at [924, 243] on button "Remove" at bounding box center [924, 253] width 43 height 20
